Goal: Task Accomplishment & Management: Complete application form

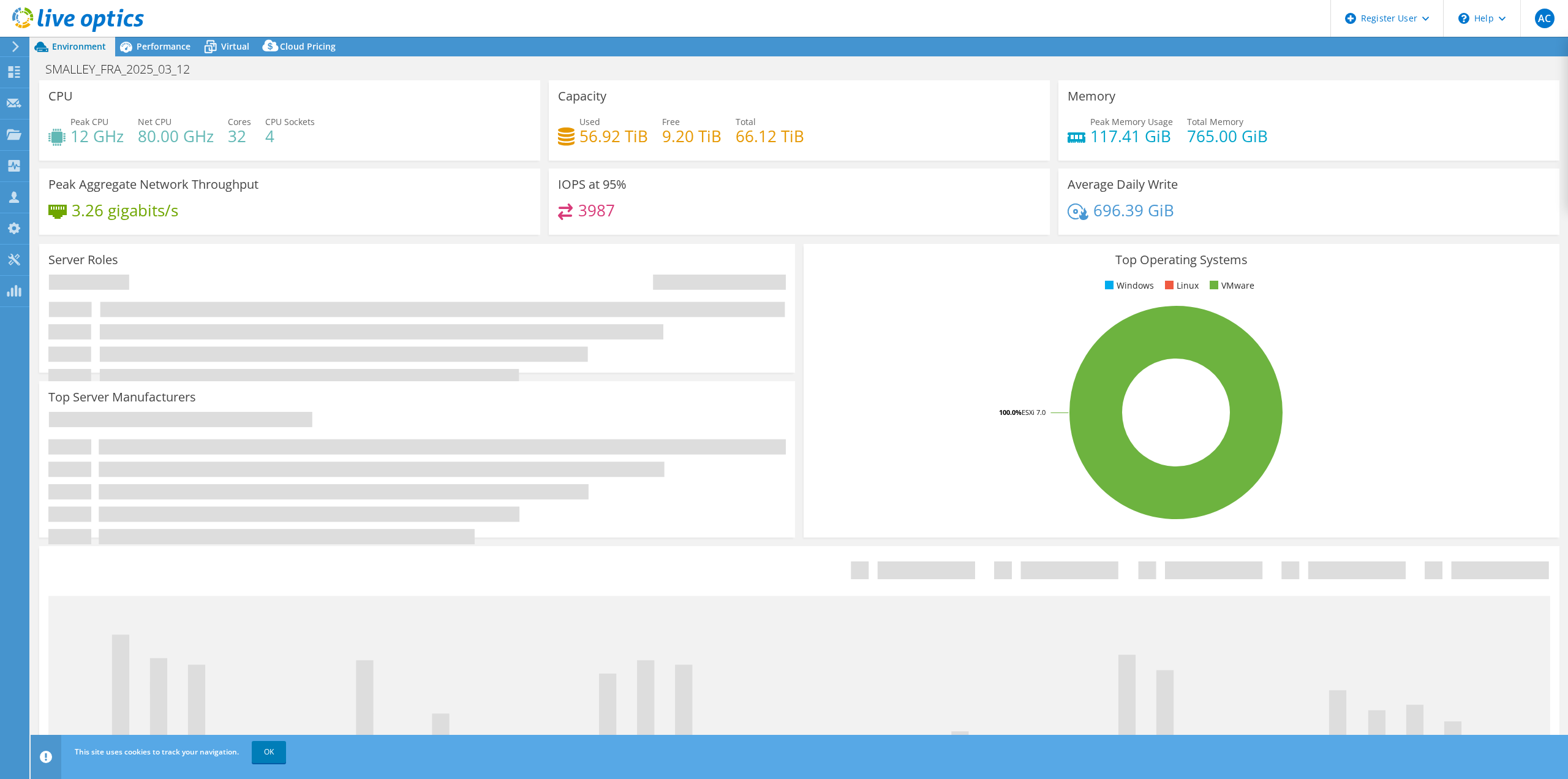
select select "USD"
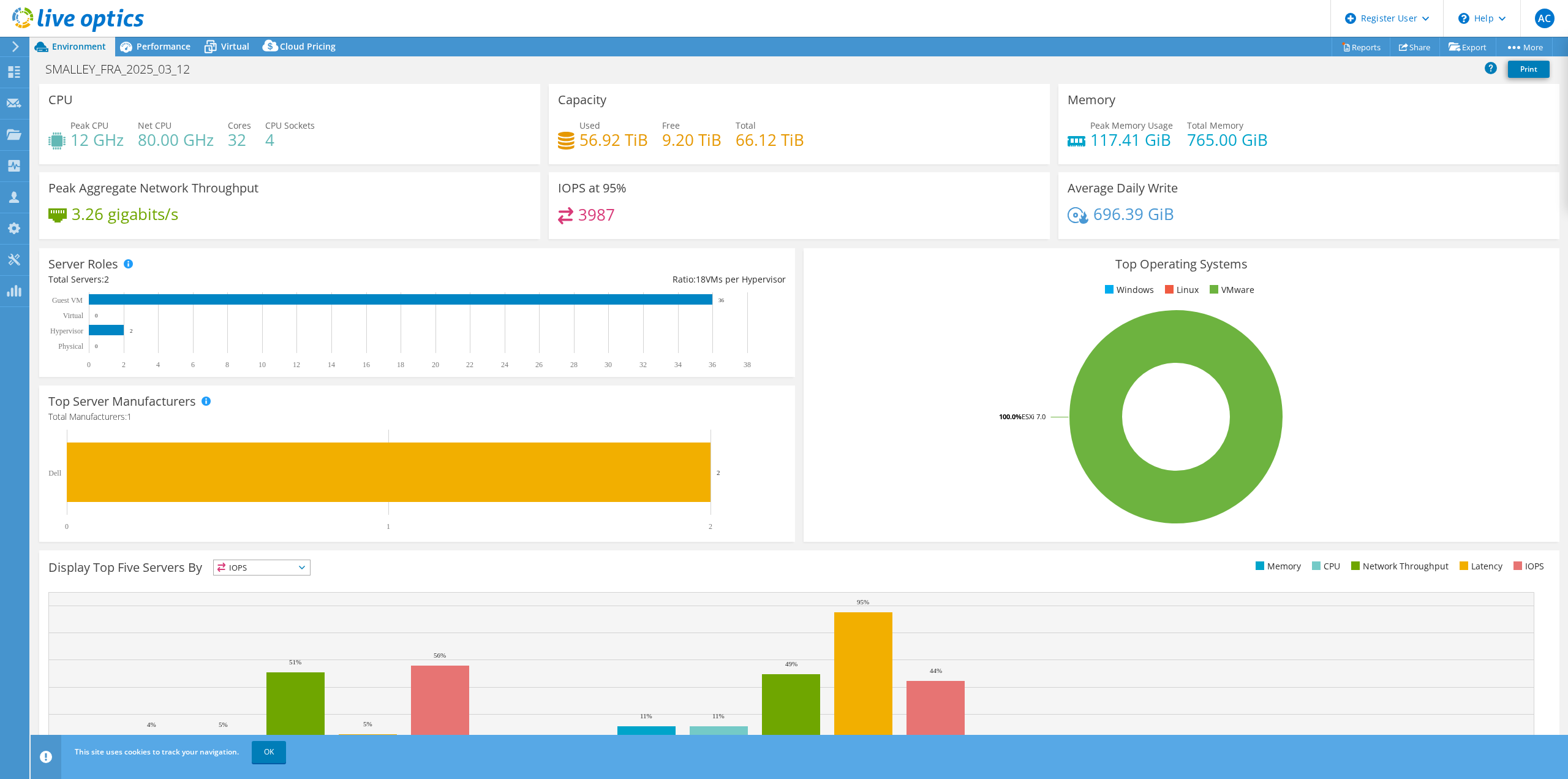
click at [128, 19] on icon at bounding box center [78, 19] width 132 height 25
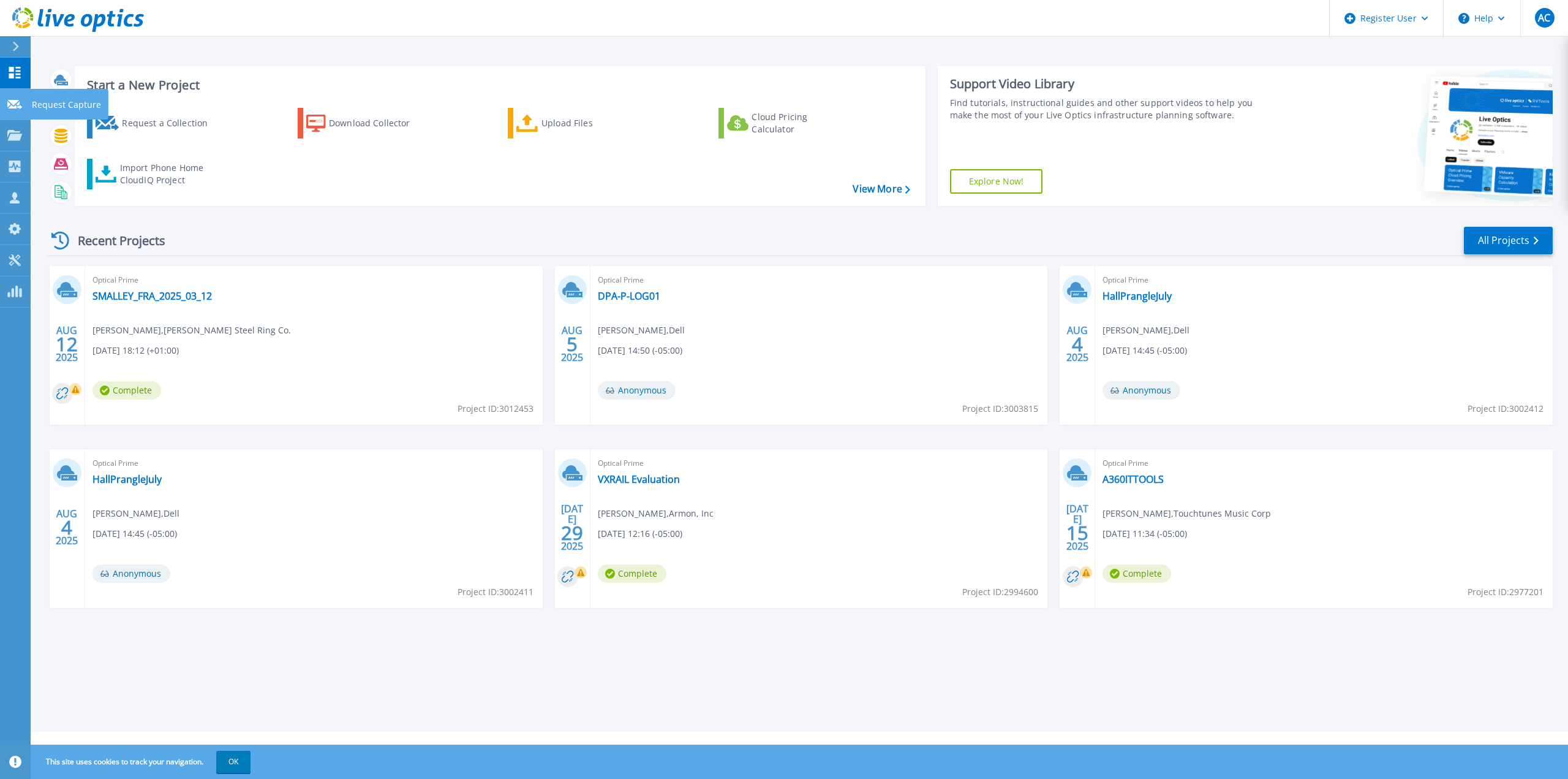
click at [15, 112] on link "Request Capture Request Capture" at bounding box center [15, 105] width 30 height 31
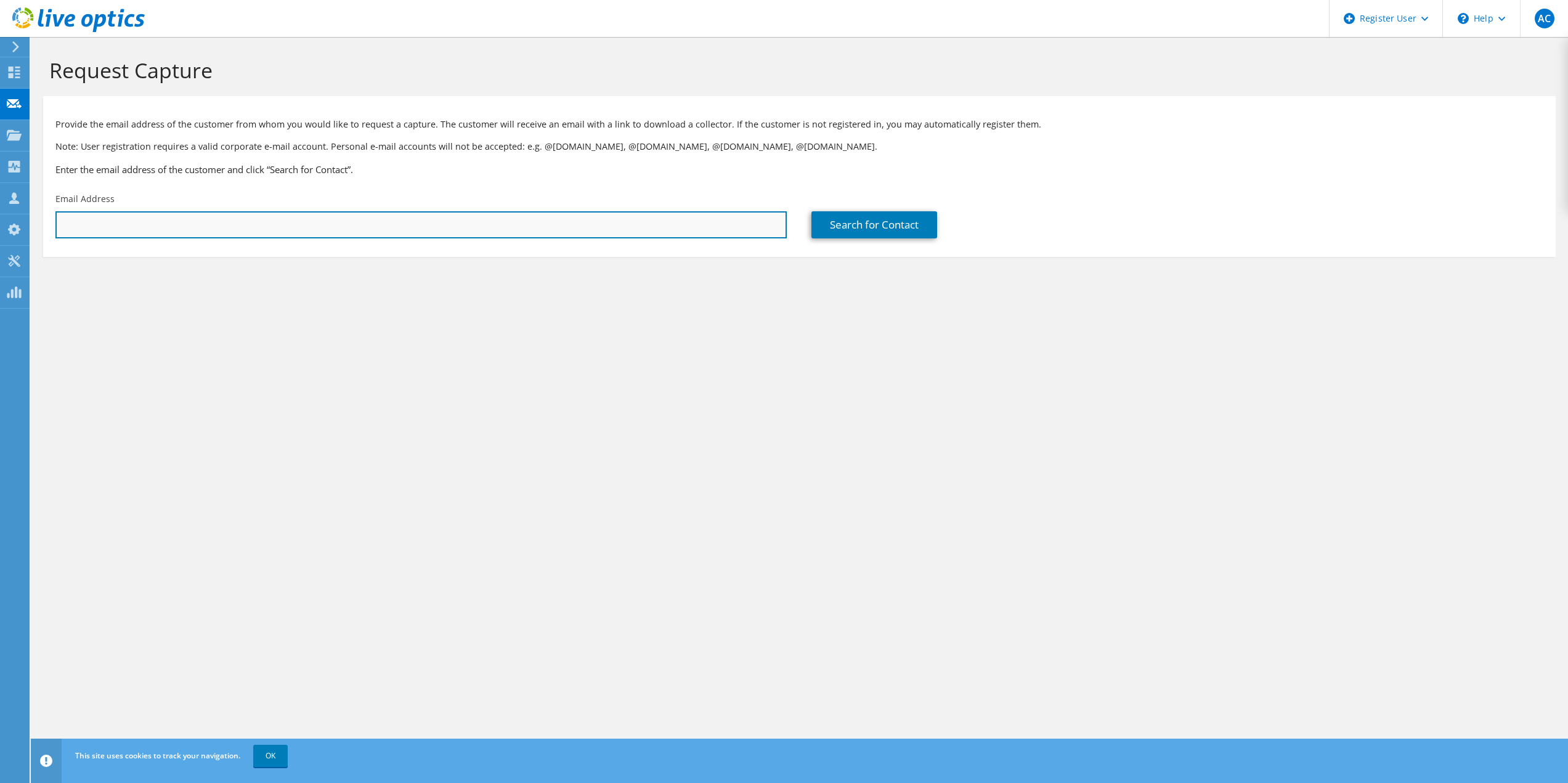
click at [200, 232] on input "text" at bounding box center [421, 225] width 732 height 27
paste input "robertd@gmt-inc.com"
type input "robertd@gmt-inc.com"
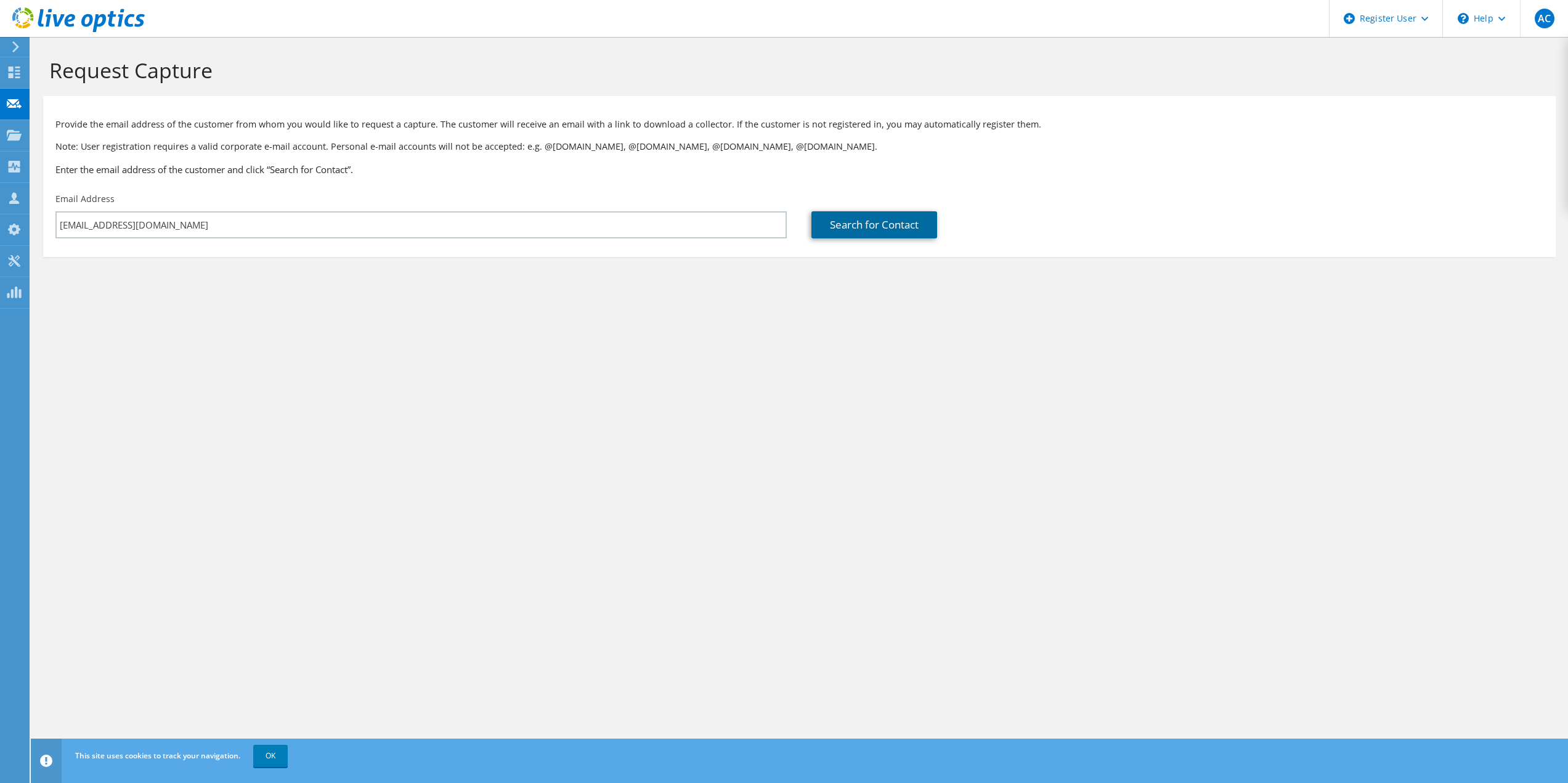
click at [869, 229] on link "Search for Contact" at bounding box center [874, 225] width 126 height 27
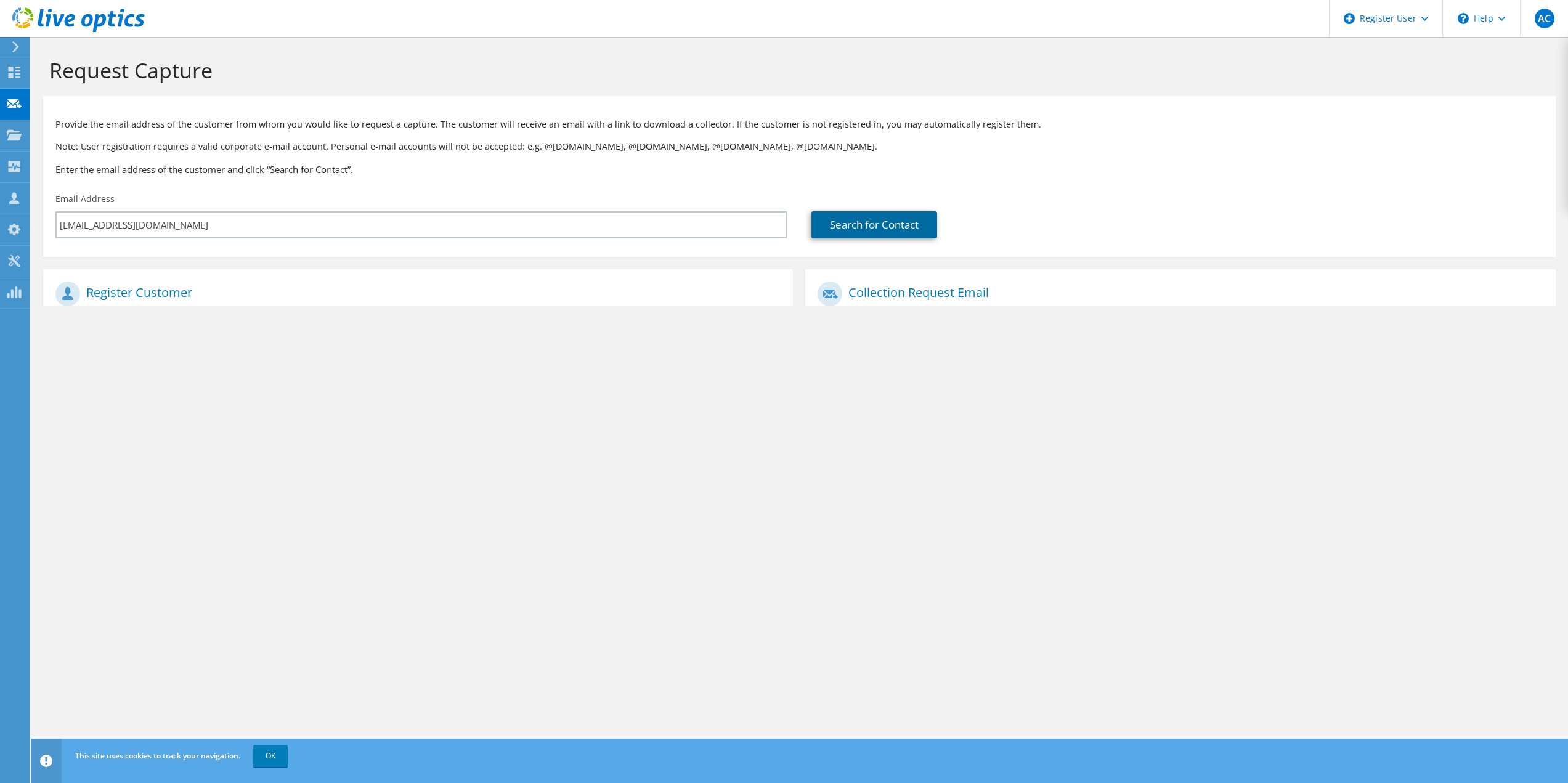
type input "GMT-INC"
type input "Robert"
type input "DeLeon"
type input "United States"
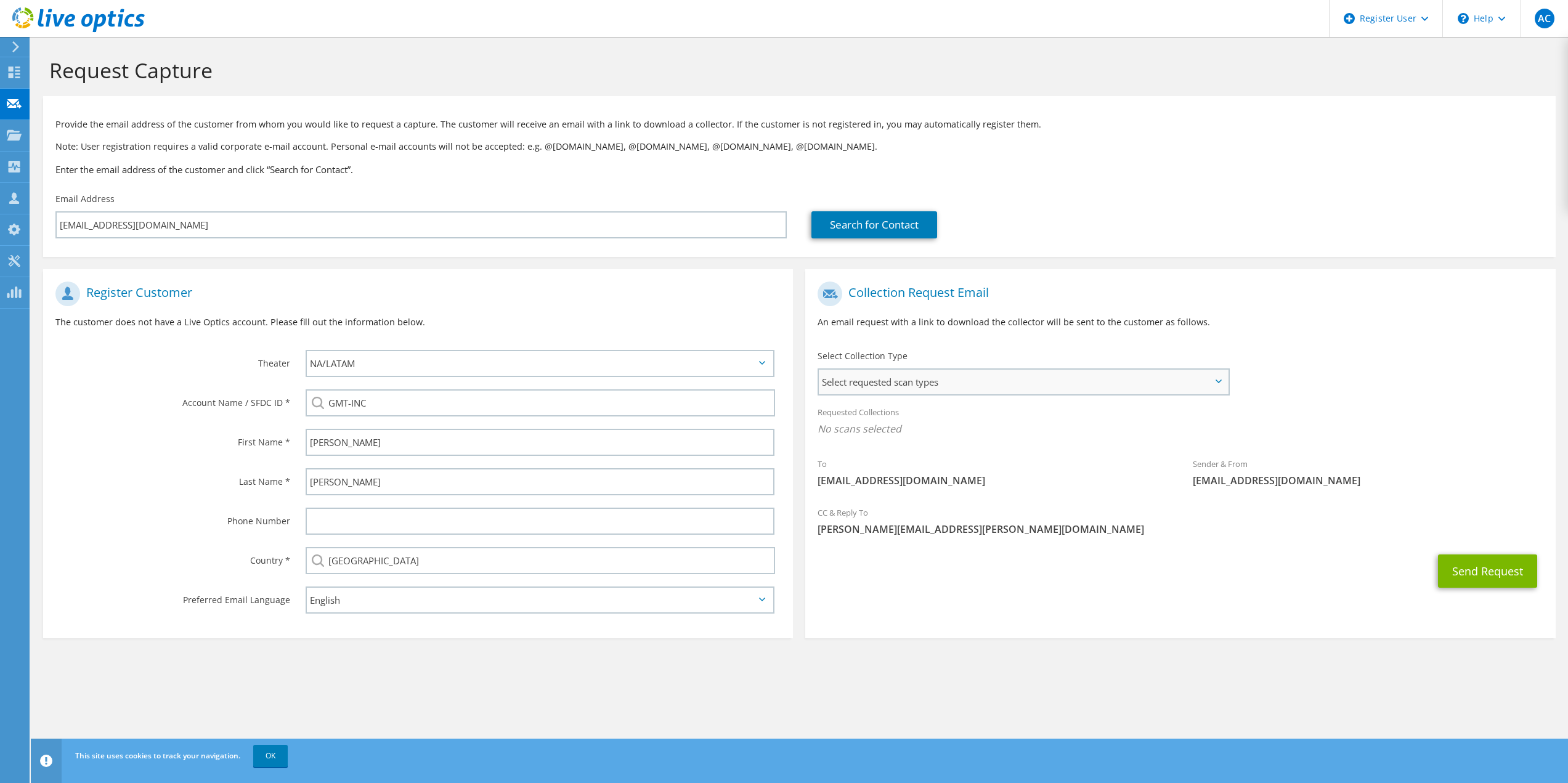
click at [999, 385] on span "Select requested scan types" at bounding box center [1023, 382] width 409 height 25
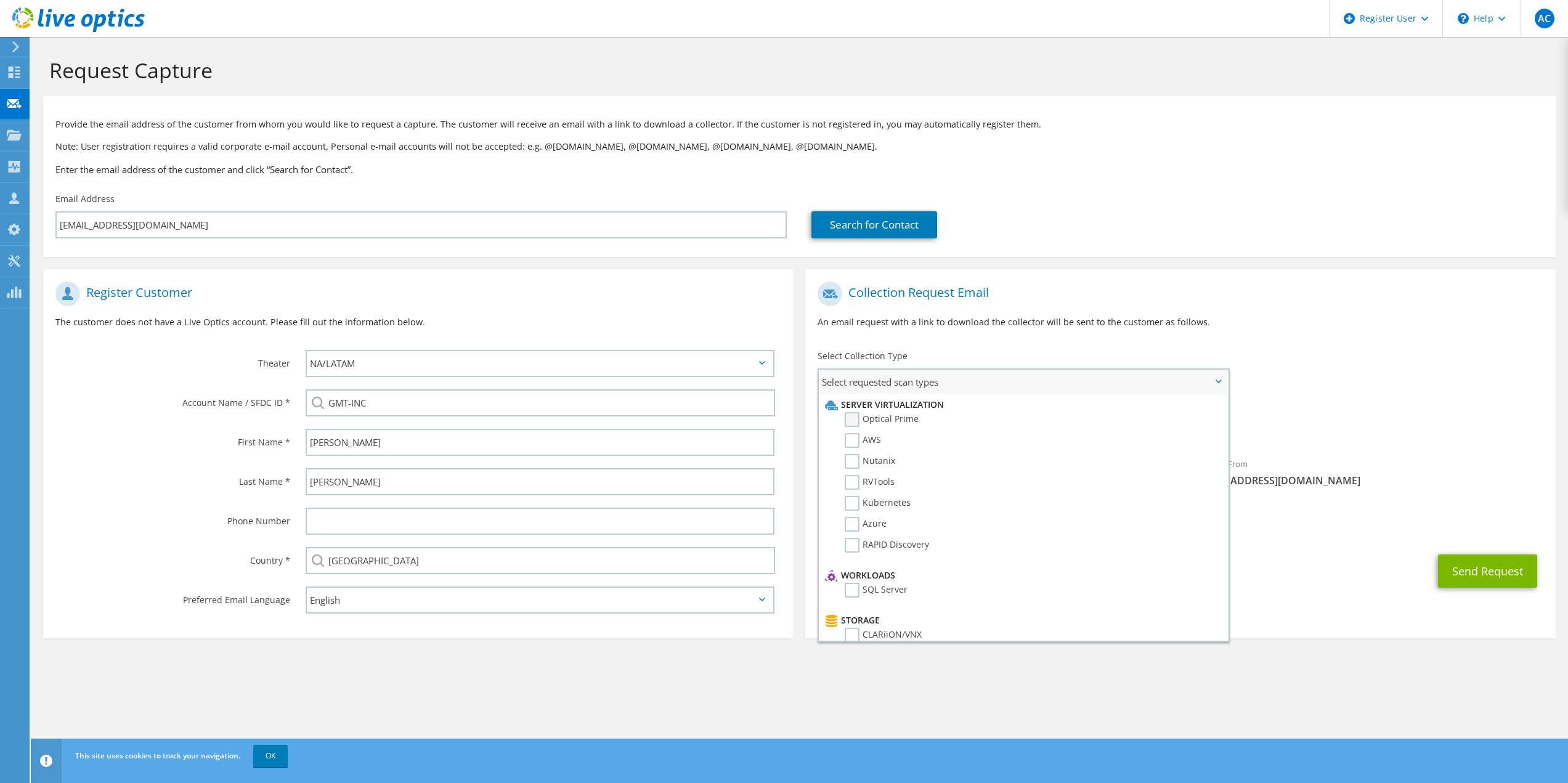
click at [907, 422] on label "Optical Prime" at bounding box center [882, 419] width 74 height 15
click at [0, 0] on input "Optical Prime" at bounding box center [0, 0] width 0 height 0
click at [1326, 365] on div "To robertd@gmt-inc.com Sender & From liveoptics@liveoptics.com" at bounding box center [1180, 389] width 750 height 228
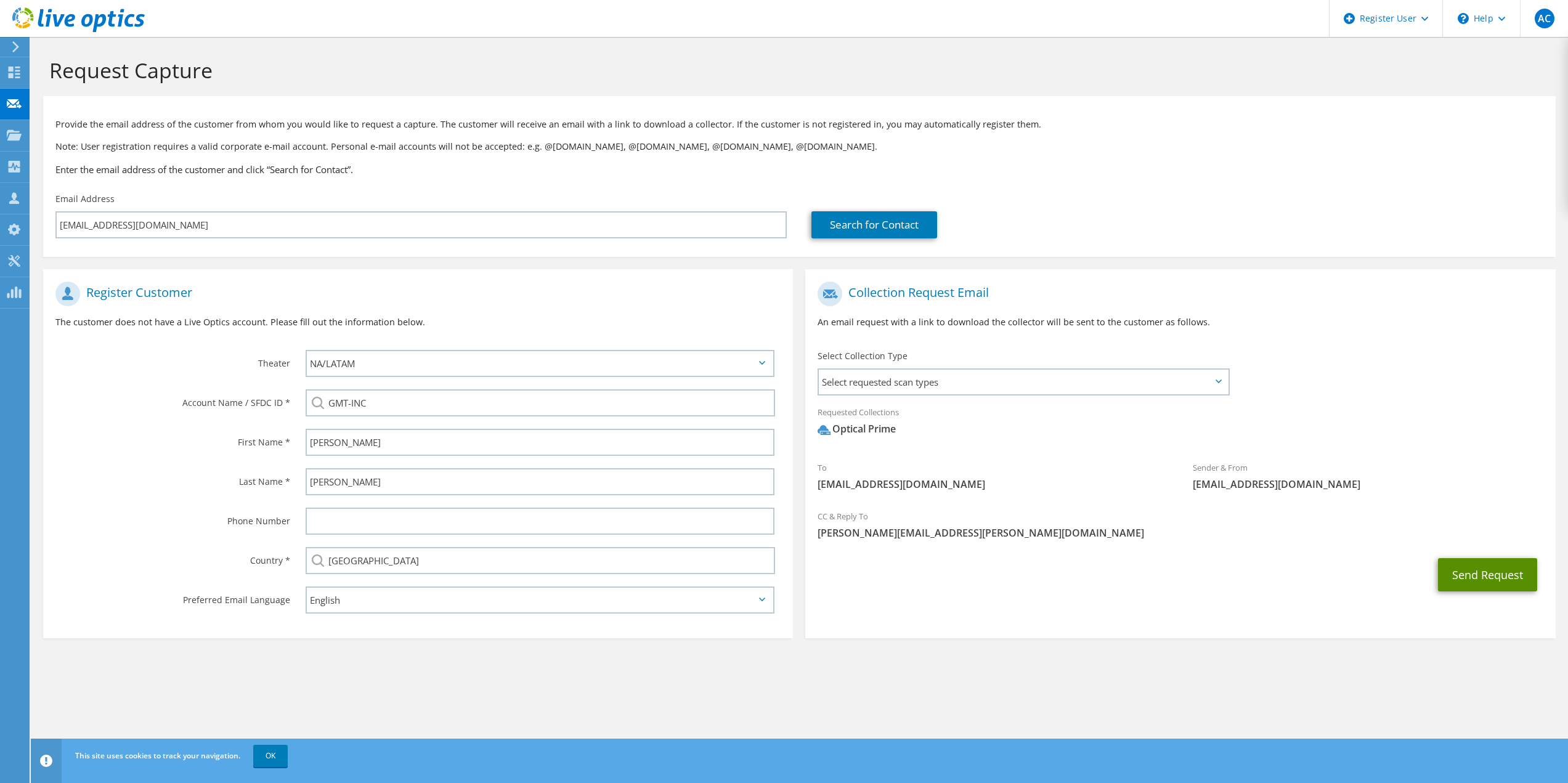
click at [1471, 573] on button "Send Request" at bounding box center [1487, 575] width 99 height 34
